Goal: Information Seeking & Learning: Find specific page/section

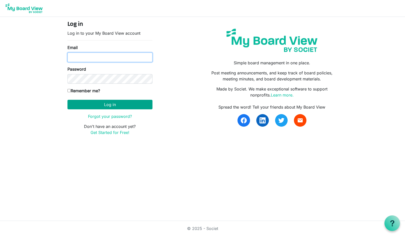
type input "boardoftrustees@miu.edu"
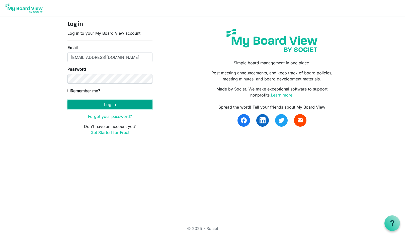
click at [114, 106] on button "Log in" at bounding box center [109, 105] width 85 height 10
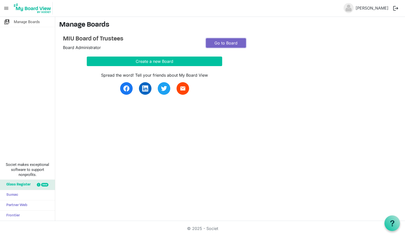
click at [225, 42] on link "Go to Board" at bounding box center [226, 43] width 40 height 10
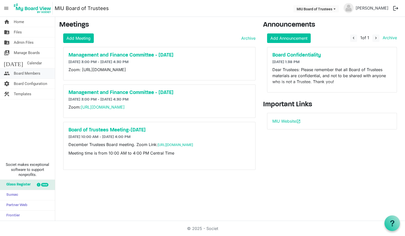
click at [30, 72] on span "Board Members" at bounding box center [27, 73] width 27 height 10
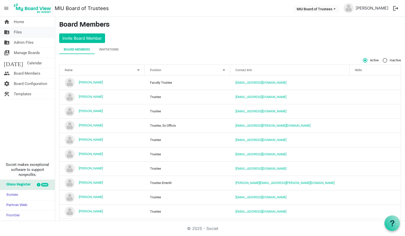
click at [19, 32] on span "Files" at bounding box center [18, 32] width 8 height 10
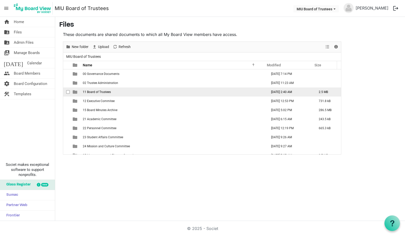
click at [97, 92] on span "11 Board of Trustees" at bounding box center [97, 92] width 28 height 4
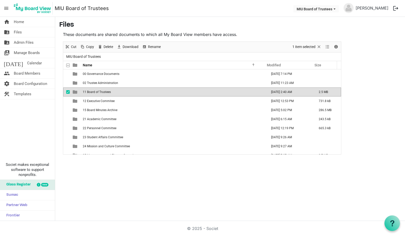
click at [97, 92] on span "11 Board of Trustees" at bounding box center [97, 92] width 28 height 4
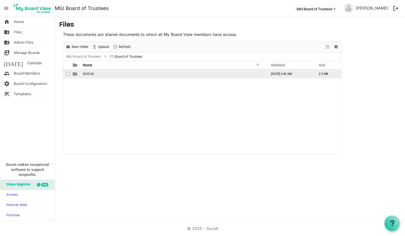
click at [76, 73] on span "is template cell column header type" at bounding box center [75, 73] width 5 height 5
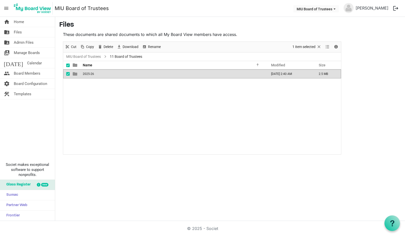
click at [76, 73] on span "is template cell column header type" at bounding box center [75, 73] width 5 height 5
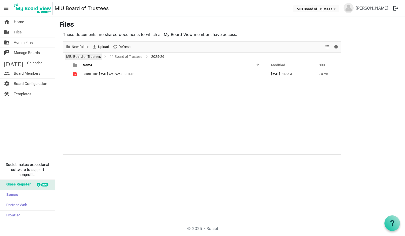
click at [91, 56] on link "MIU Board of Trustees" at bounding box center [83, 56] width 37 height 6
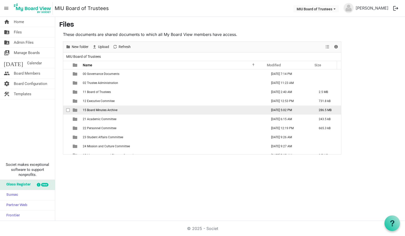
click at [109, 110] on span "15 Board Minutes Archive" at bounding box center [100, 110] width 35 height 4
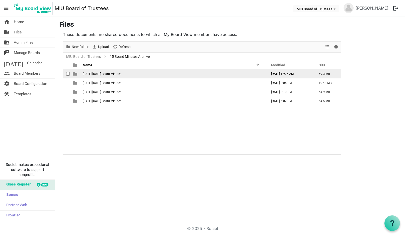
click at [95, 75] on span "1971-1975 Board Minutes" at bounding box center [102, 74] width 39 height 4
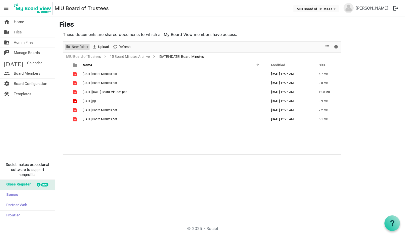
click at [82, 45] on span "New folder" at bounding box center [80, 47] width 18 height 6
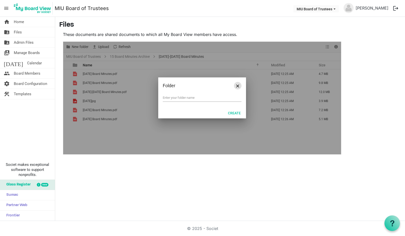
click at [237, 87] on span "Close" at bounding box center [237, 85] width 3 height 3
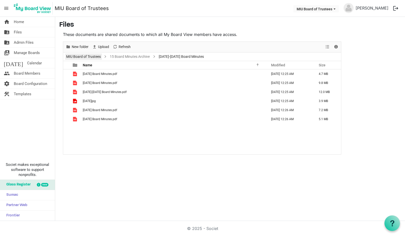
click at [81, 57] on link "MIU Board of Trustees" at bounding box center [83, 56] width 37 height 6
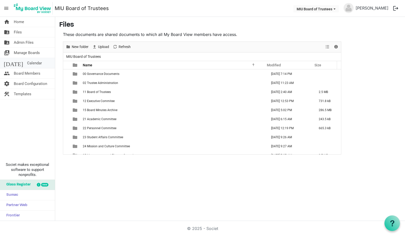
click at [27, 62] on span "Calendar" at bounding box center [34, 63] width 15 height 10
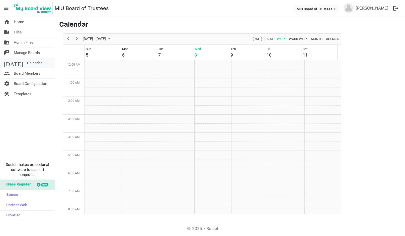
scroll to position [163, 0]
click at [315, 39] on span "Month" at bounding box center [317, 39] width 13 height 6
